Goal: Information Seeking & Learning: Learn about a topic

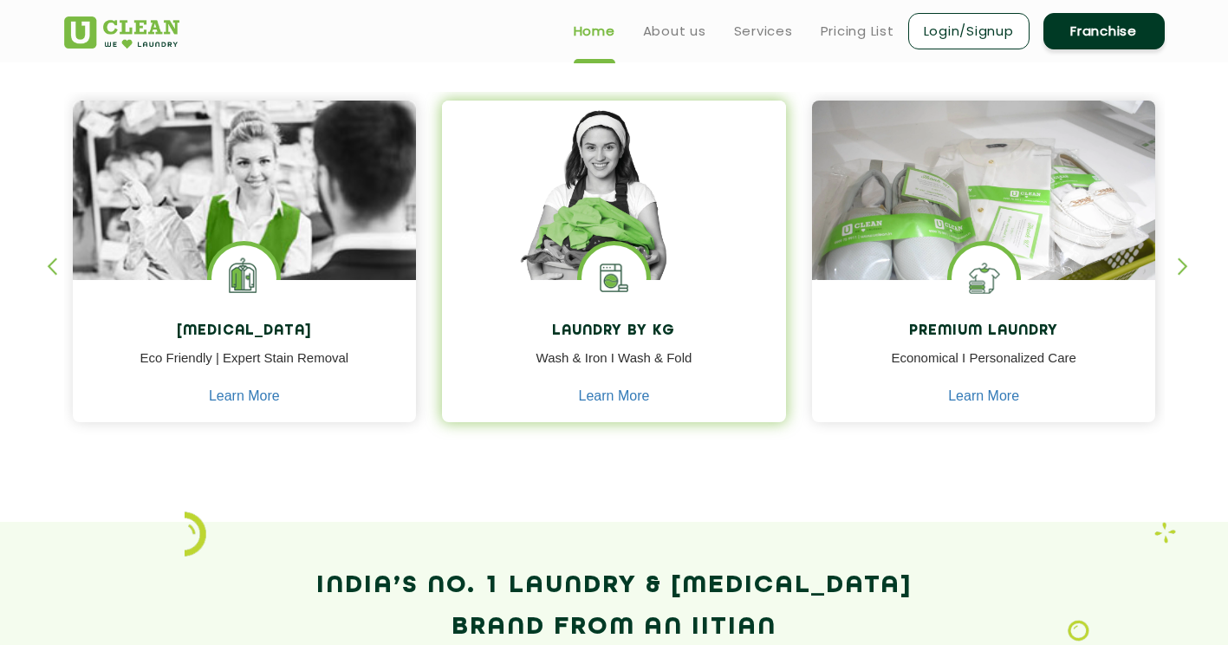
scroll to position [710, 0]
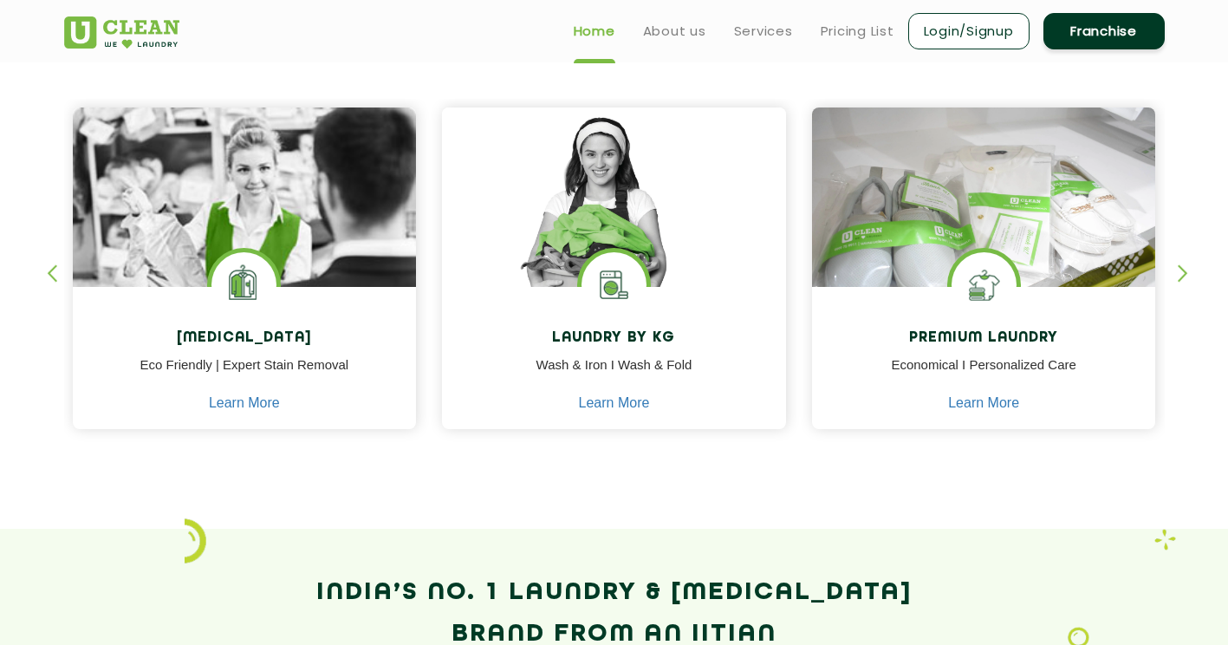
click at [1178, 266] on div "button" at bounding box center [1190, 288] width 26 height 48
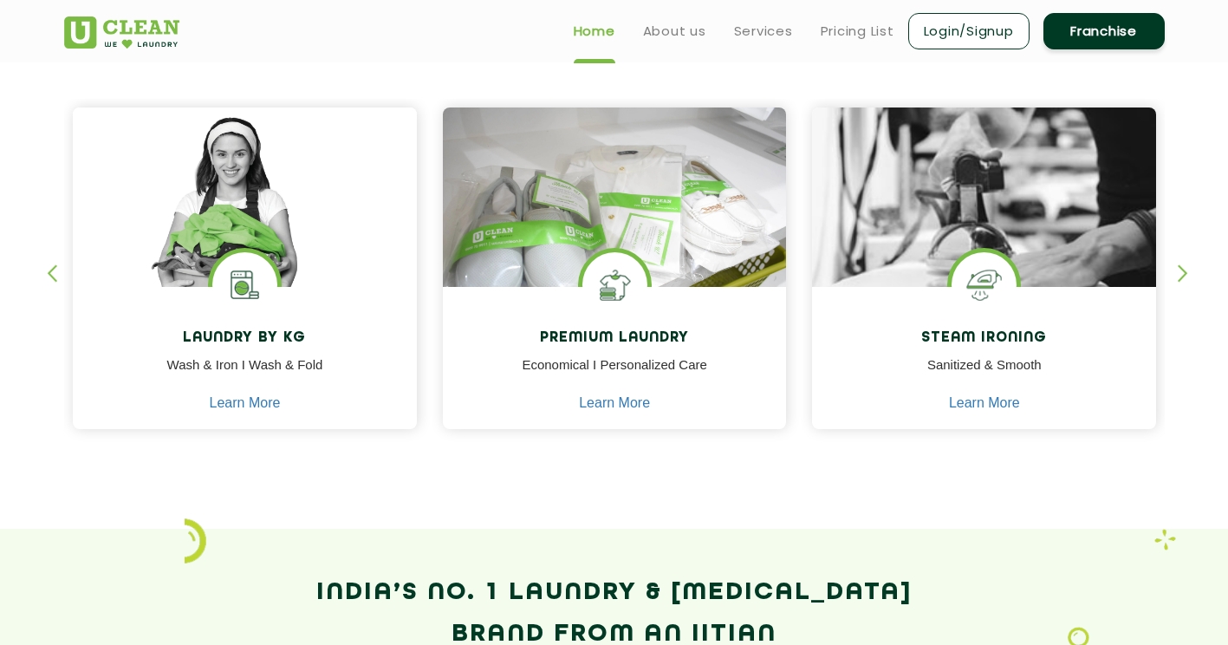
click at [47, 266] on div "button" at bounding box center [60, 288] width 26 height 48
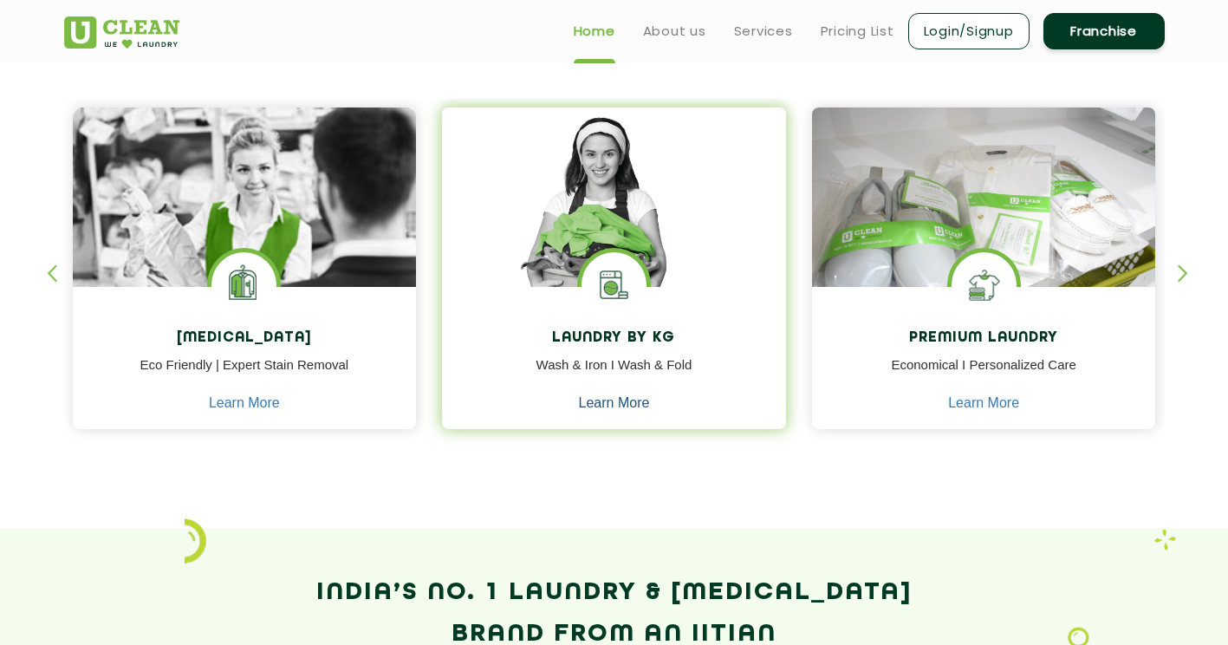
click at [596, 405] on link "Learn More" at bounding box center [614, 403] width 71 height 16
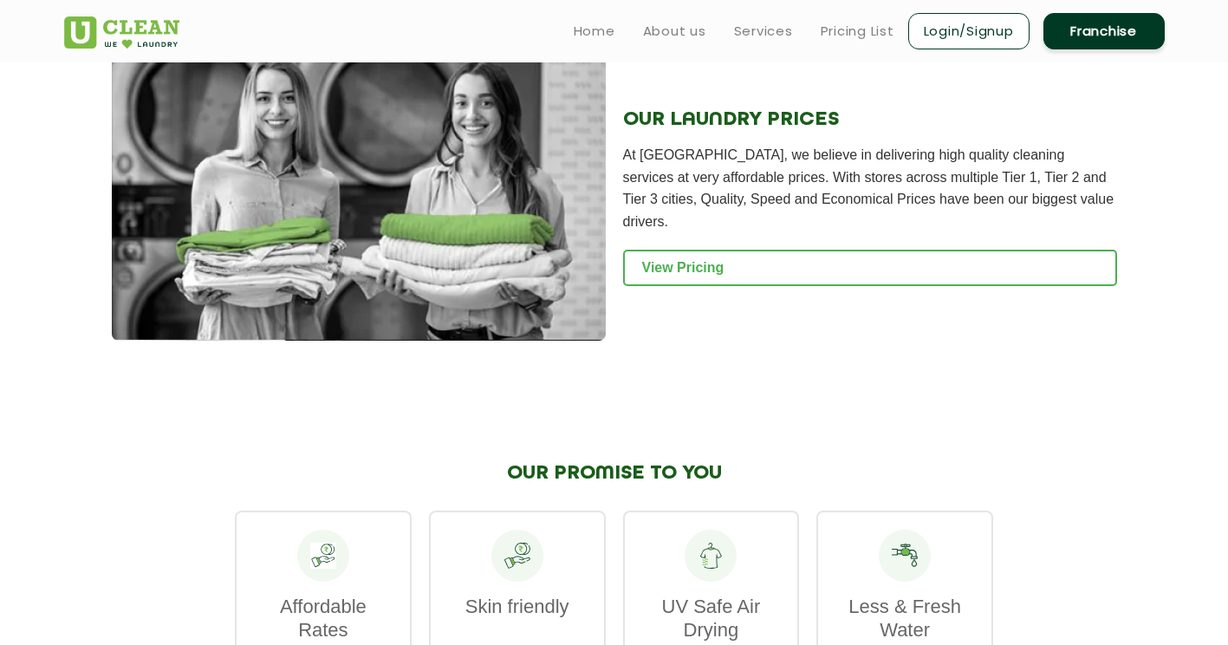
scroll to position [2308, 0]
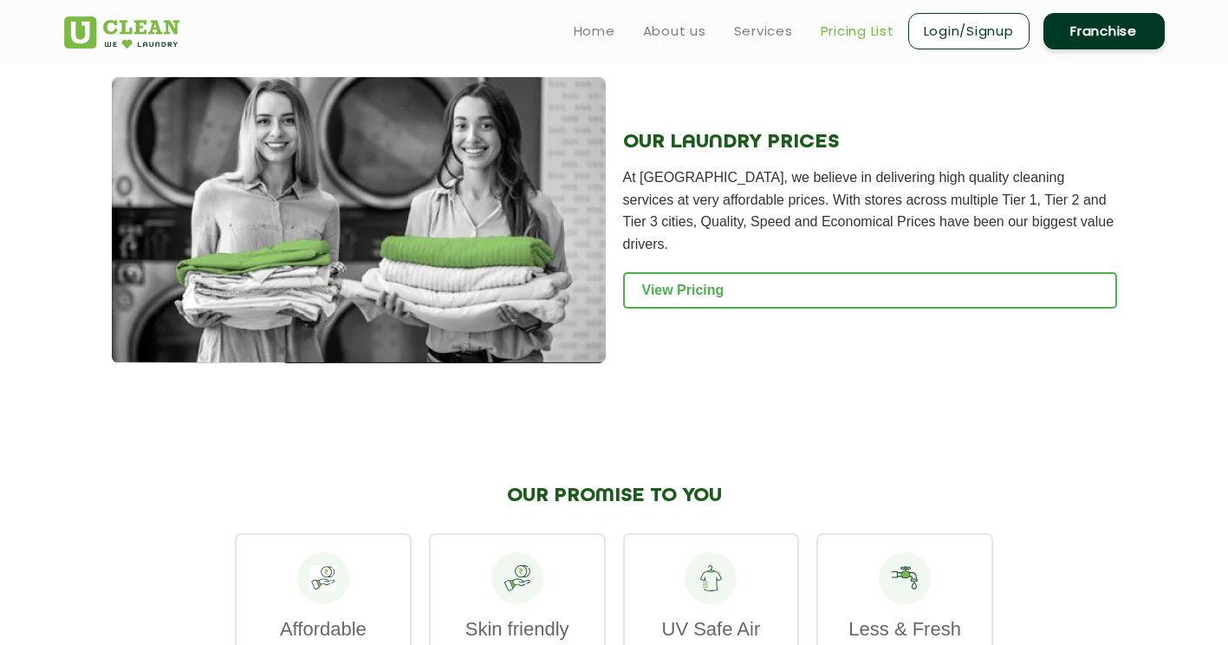
click at [861, 29] on link "Pricing List" at bounding box center [857, 31] width 74 height 21
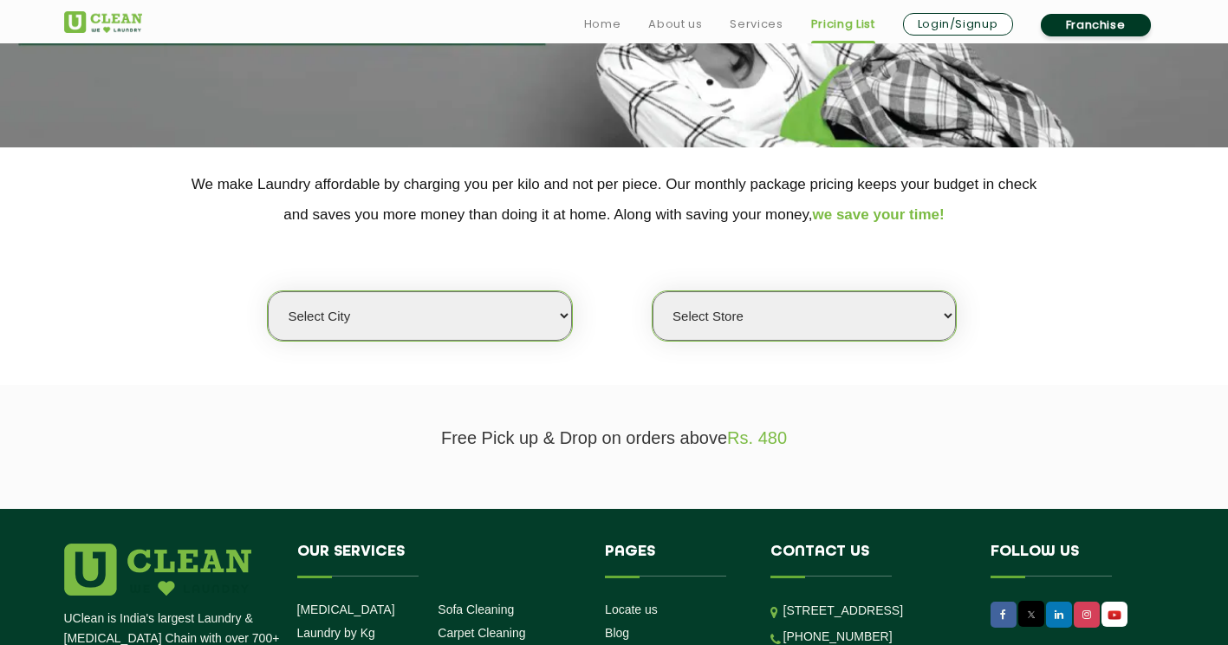
scroll to position [259, 0]
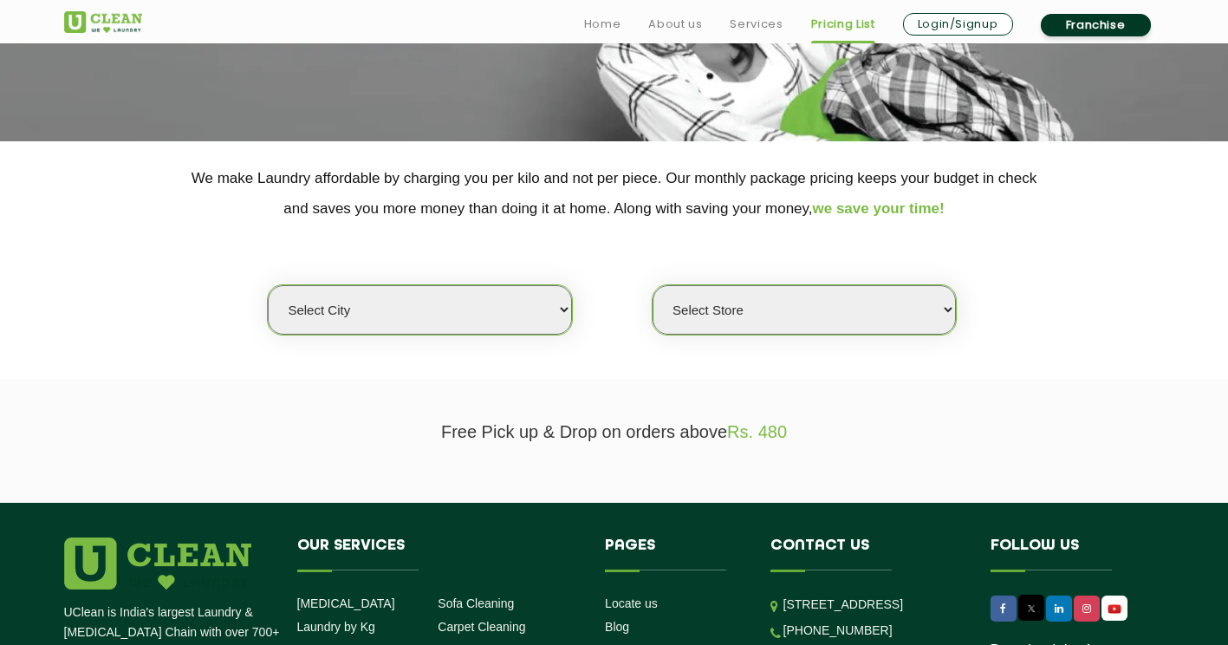
click at [479, 322] on select "Select city Aalo Agartala Agra Ahmedabad Akola Aligarh Alwar - UClean Select Am…" at bounding box center [419, 309] width 303 height 49
select select "16"
click at [268, 285] on select "Select city Aalo Agartala Agra Ahmedabad Akola Aligarh Alwar - UClean Select Am…" at bounding box center [419, 309] width 303 height 49
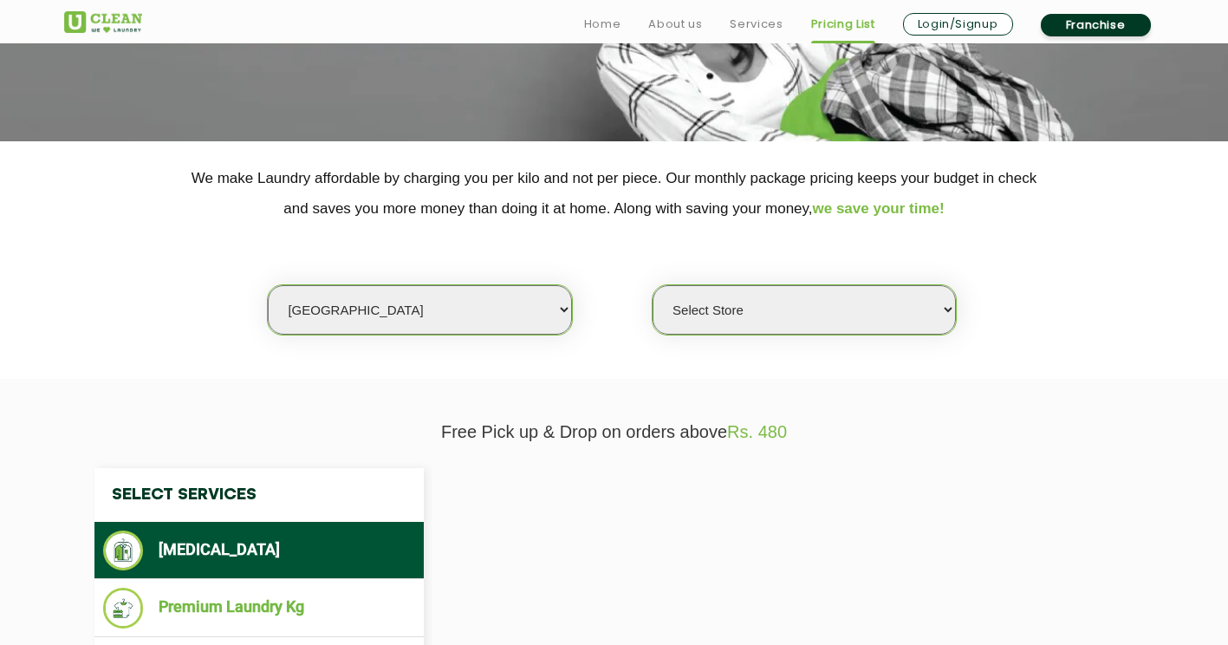
select select "0"
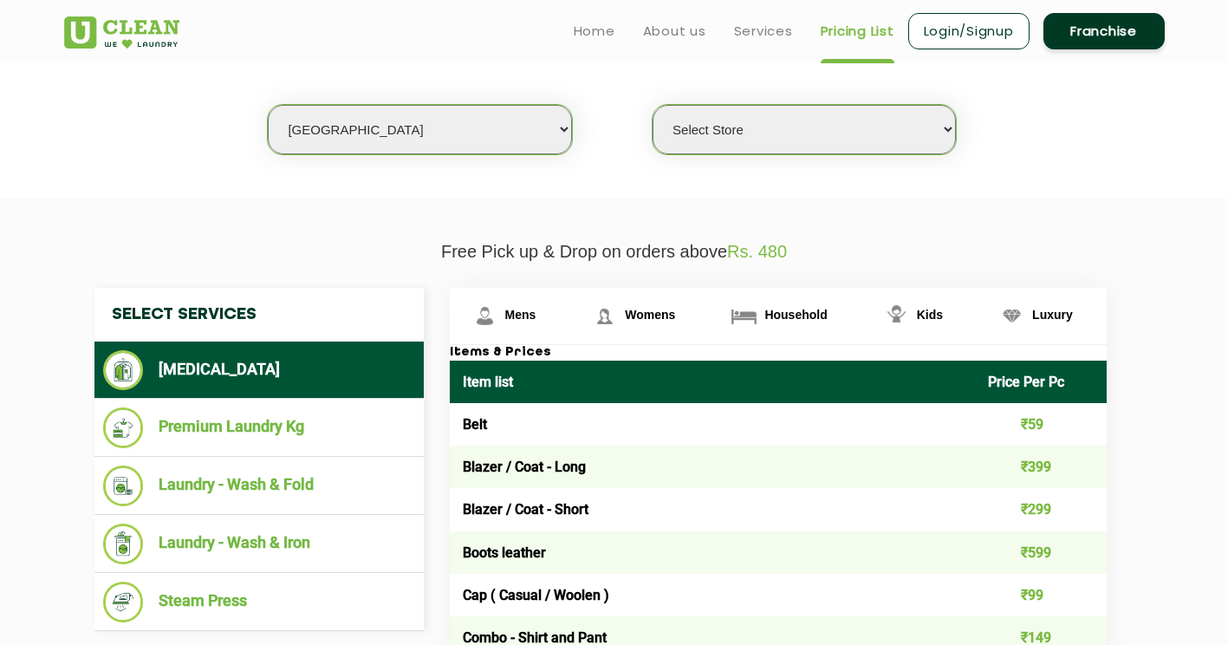
scroll to position [403, 0]
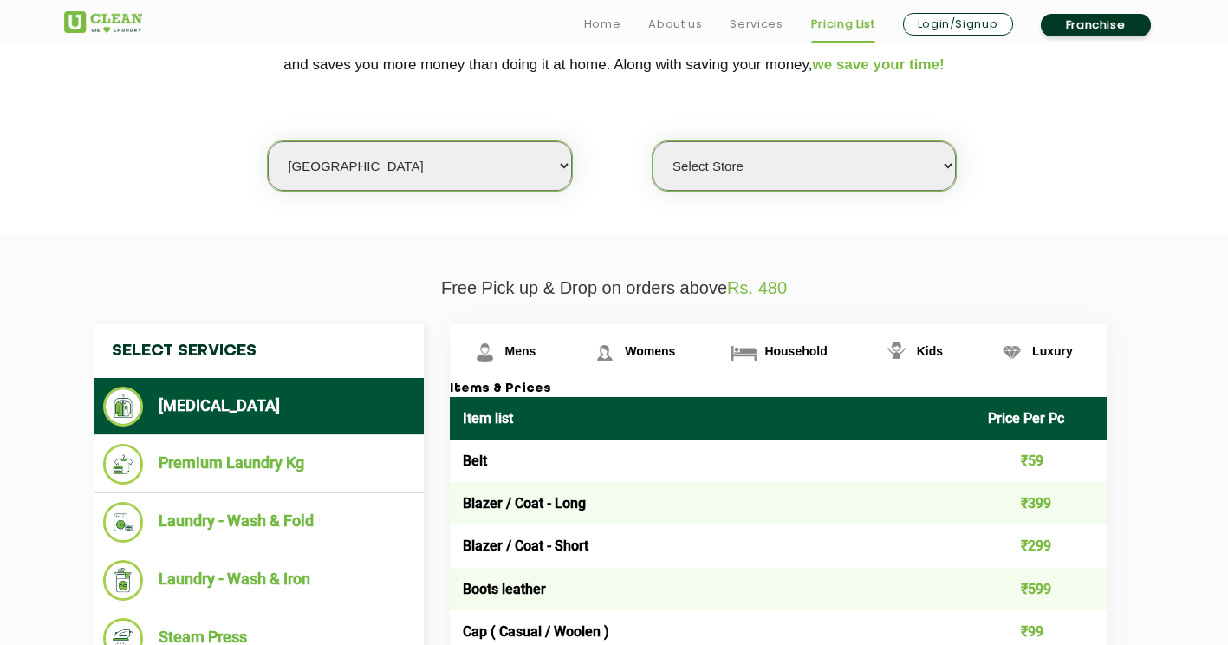
click at [771, 173] on select "Select Store UClean Powai UClean Deonar UClean LBS Marg UClean Chembur UClean W…" at bounding box center [803, 165] width 303 height 49
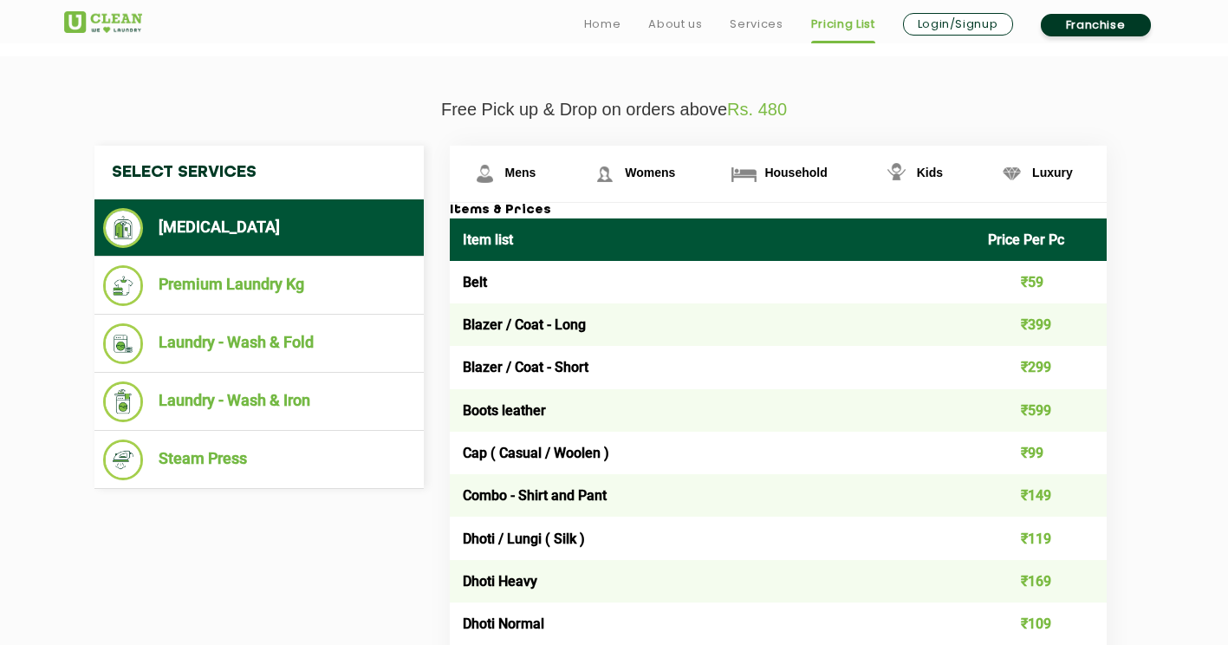
scroll to position [582, 0]
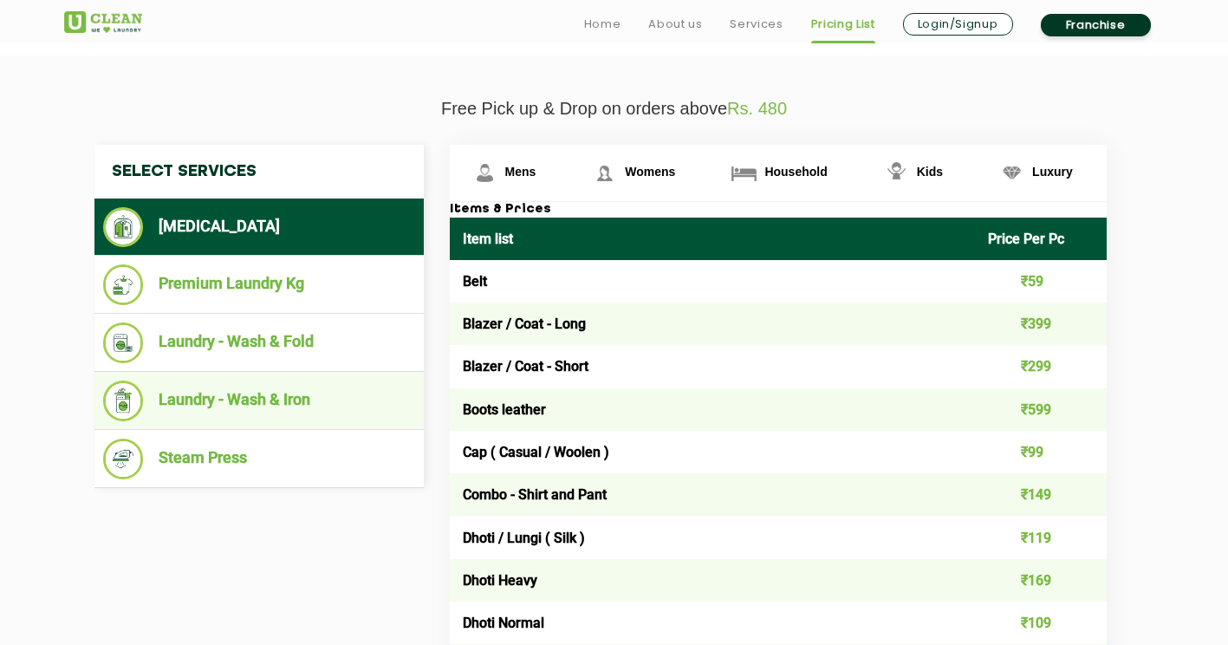
click at [282, 393] on li "Laundry - Wash & Iron" at bounding box center [259, 400] width 312 height 41
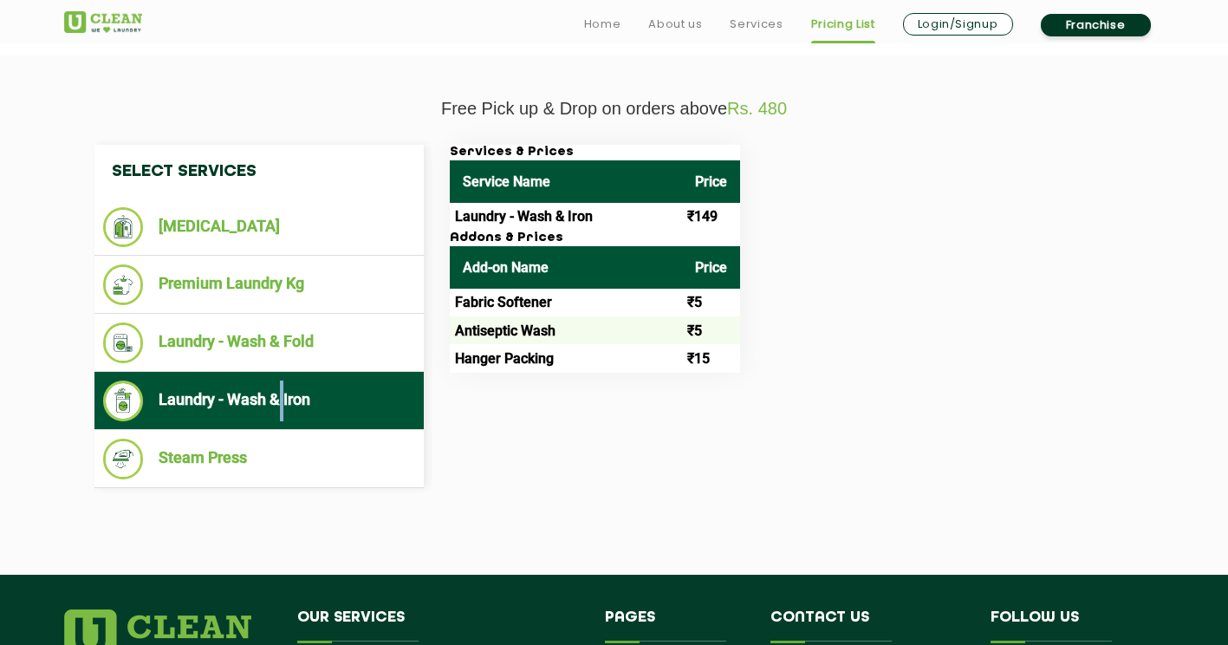
click at [282, 393] on li "Laundry - Wash & Iron" at bounding box center [259, 400] width 312 height 41
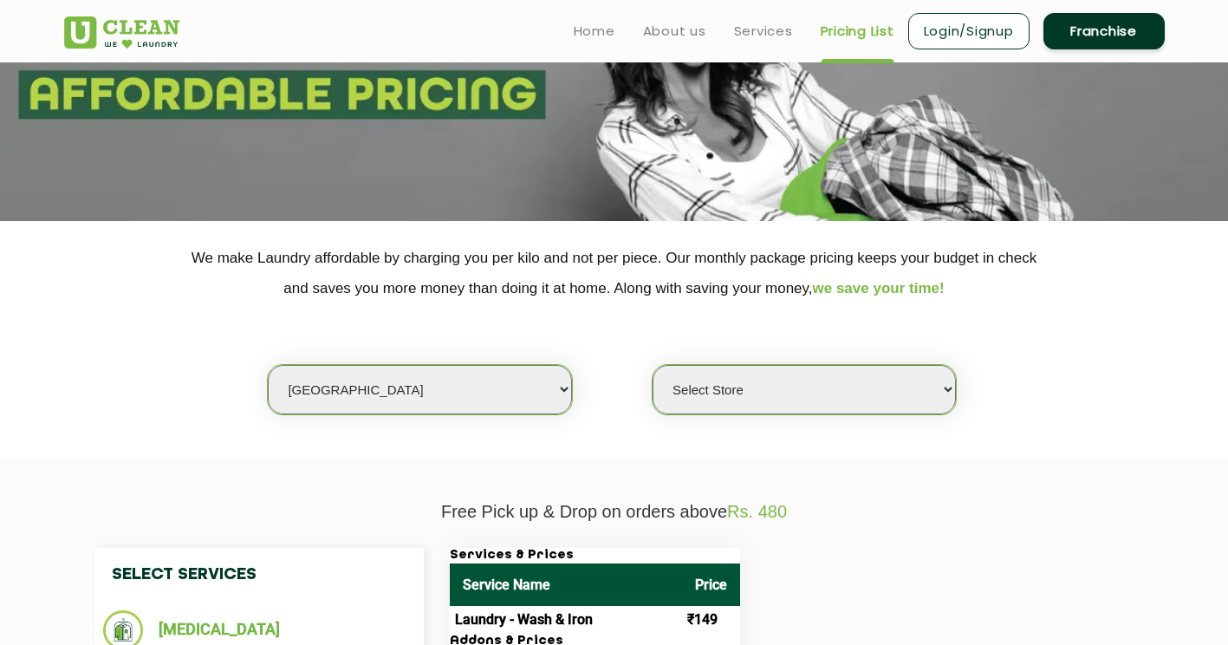
scroll to position [0, 0]
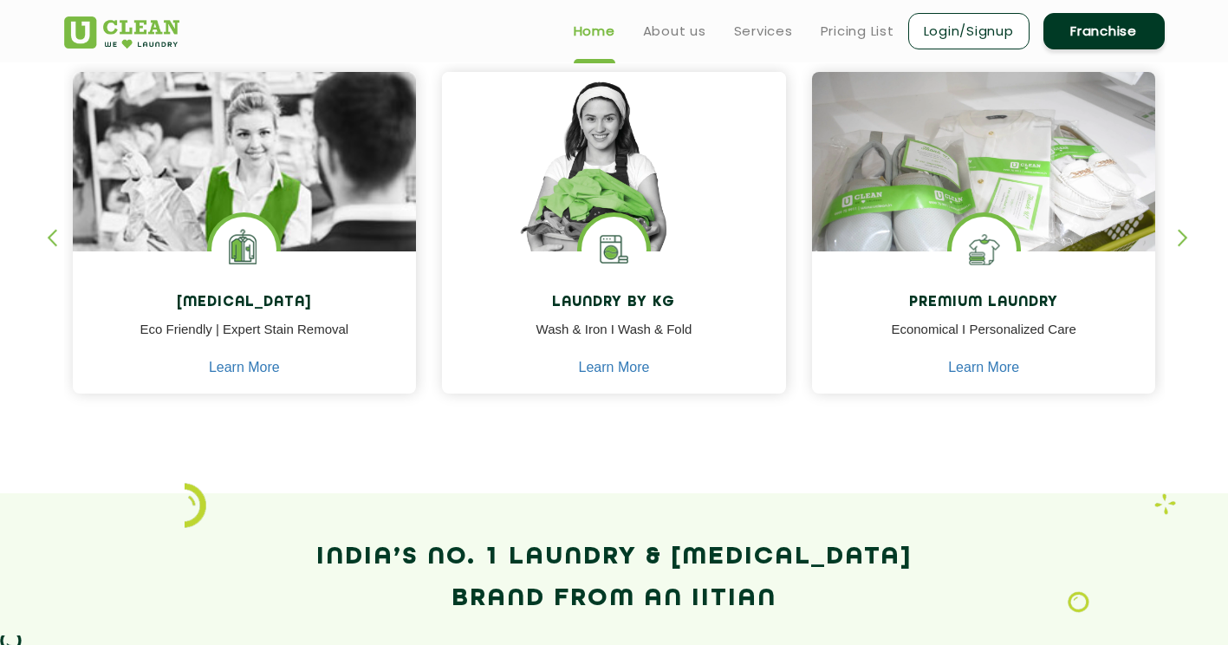
scroll to position [658, 0]
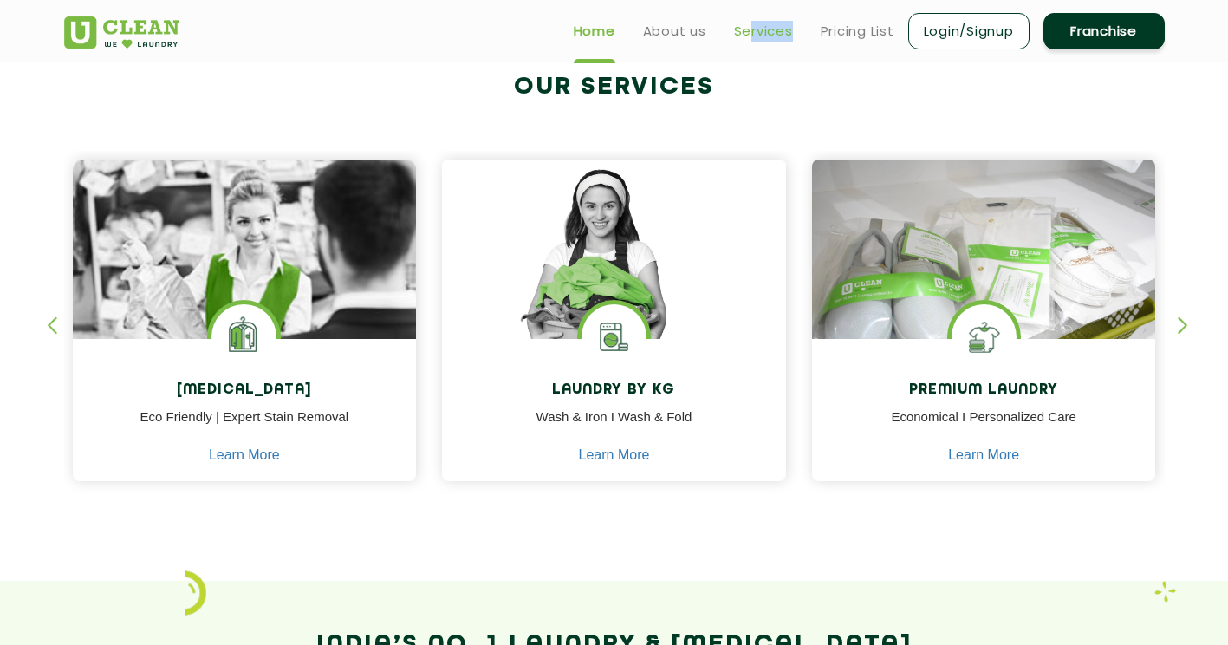
drag, startPoint x: 753, startPoint y: 47, endPoint x: 751, endPoint y: 36, distance: 11.4
click at [751, 36] on ul "Home About us Services Pricing List Login/Signup Franchise" at bounding box center [862, 30] width 605 height 41
click at [751, 36] on link "Services" at bounding box center [763, 31] width 59 height 21
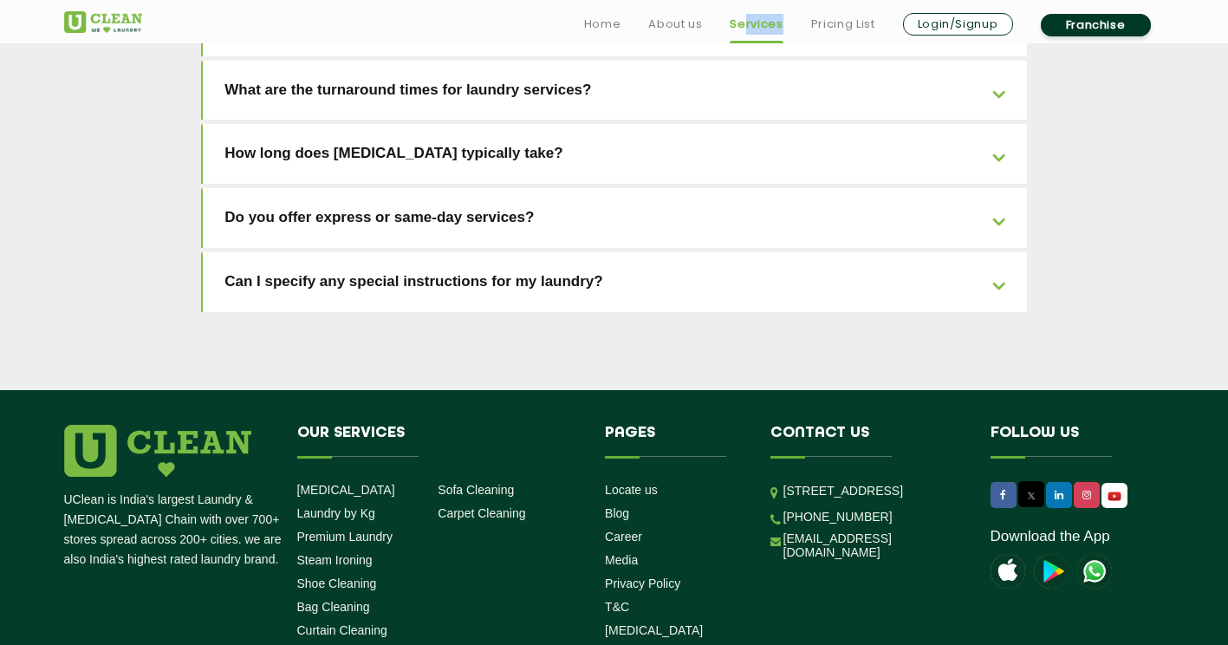
scroll to position [3931, 0]
